Goal: Transaction & Acquisition: Purchase product/service

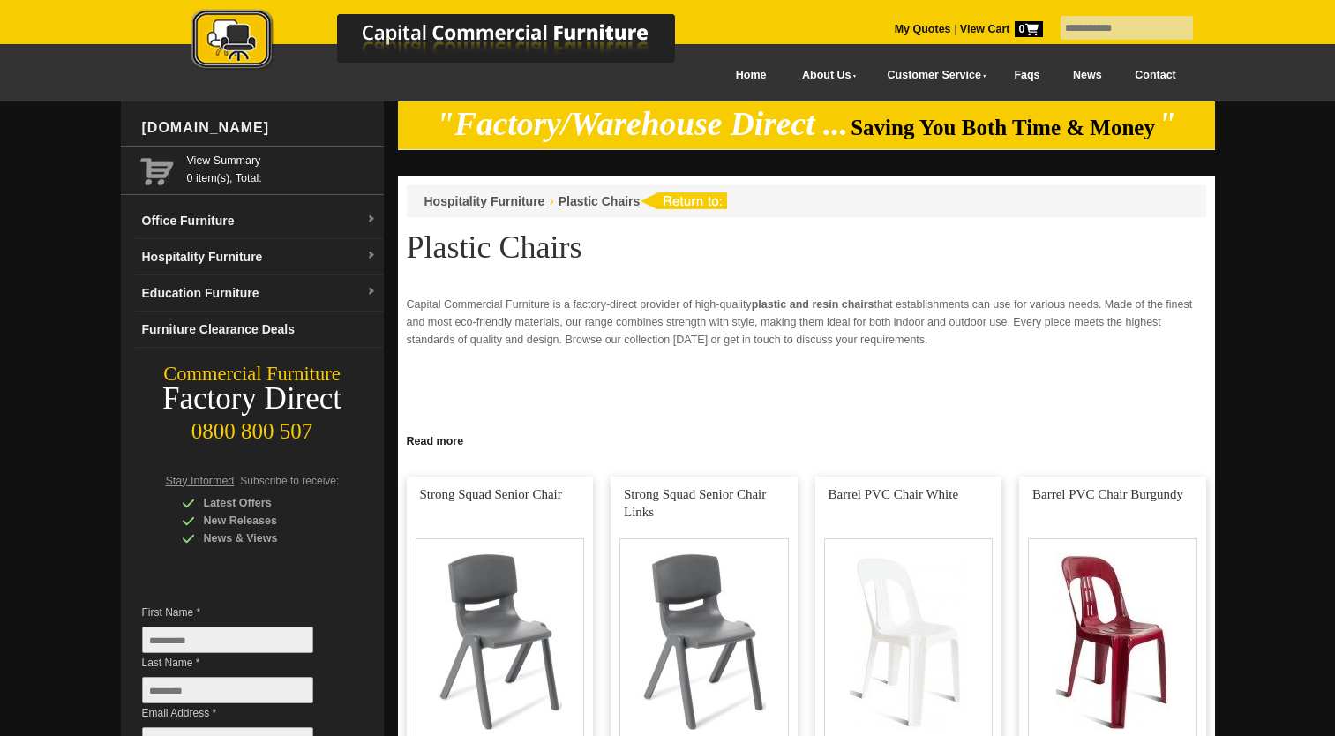
scroll to position [1059, 0]
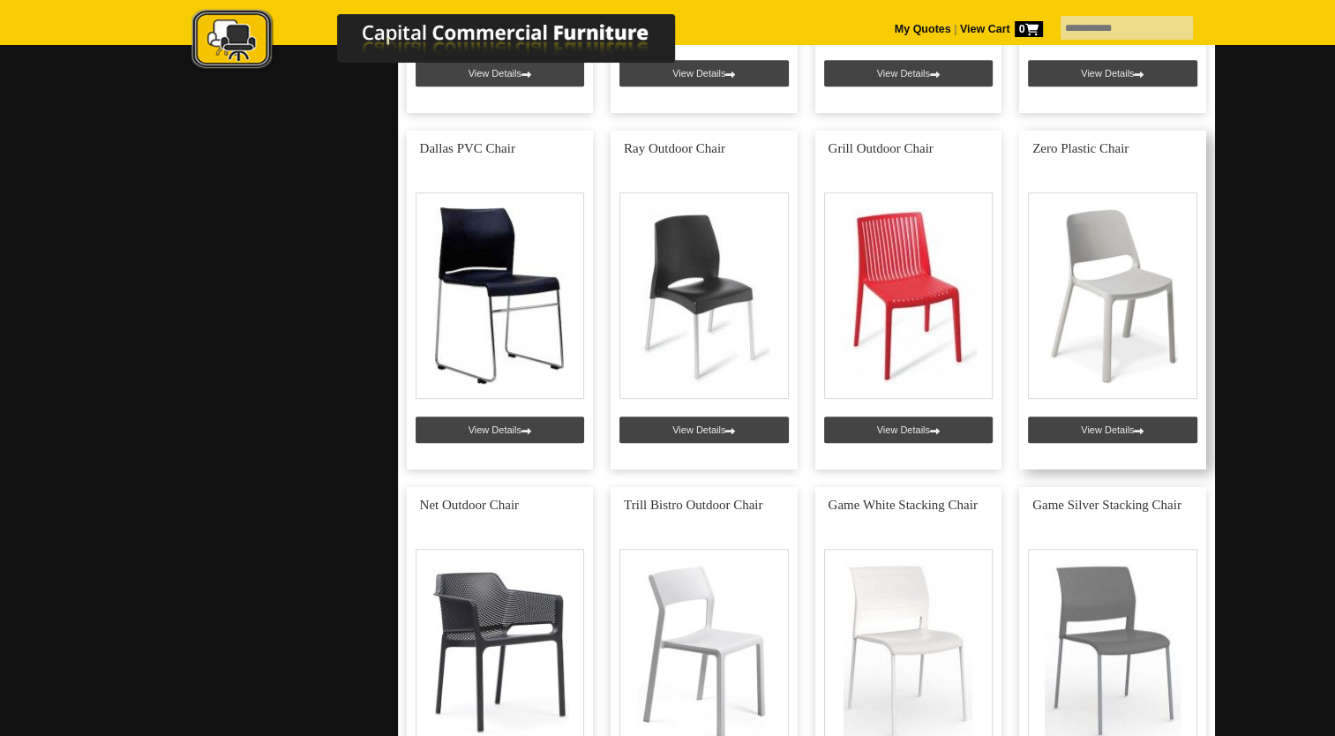
click at [1126, 282] on link at bounding box center [1112, 300] width 187 height 339
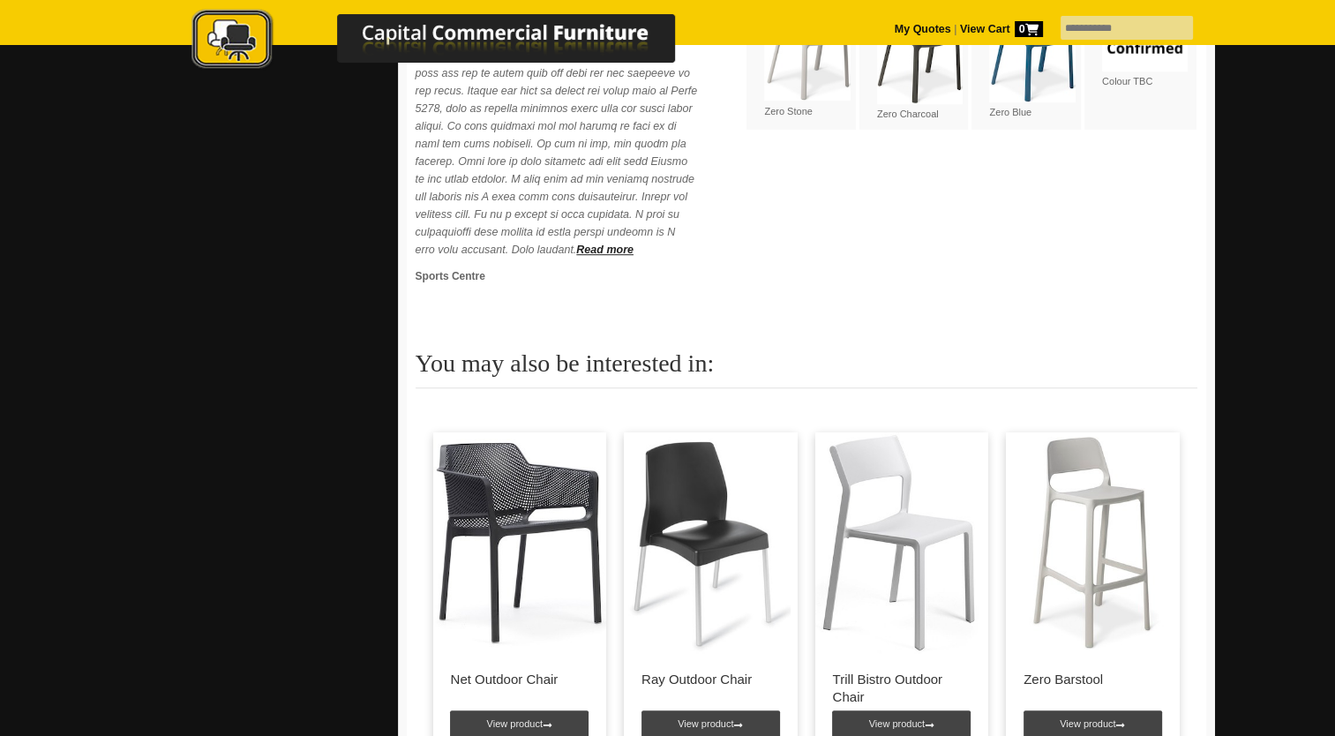
scroll to position [1147, 0]
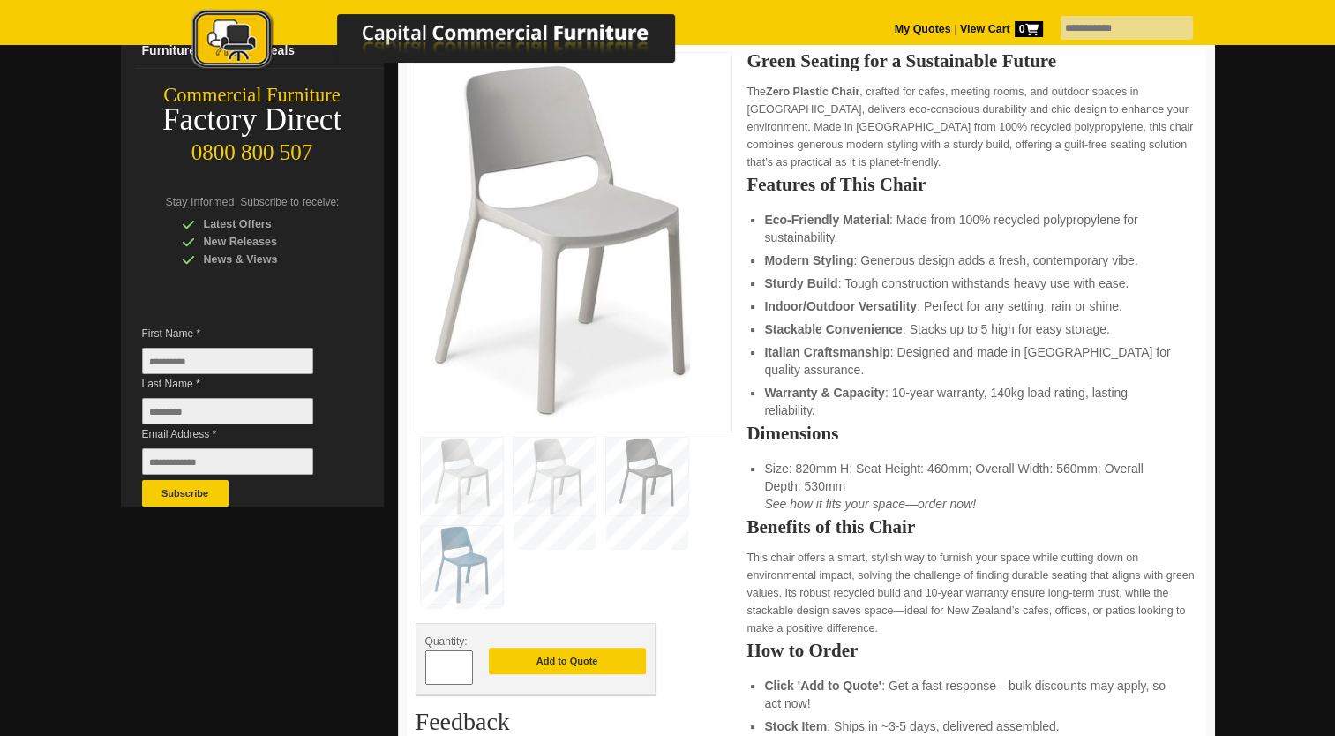
scroll to position [177, 0]
